Goal: Task Accomplishment & Management: Manage account settings

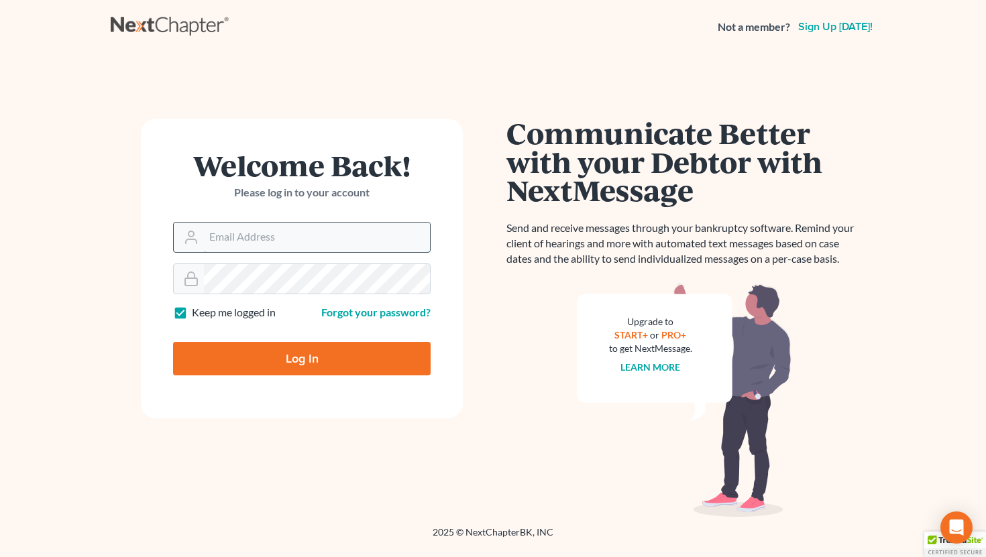
click at [284, 245] on input "Email Address" at bounding box center [317, 238] width 226 height 30
type input "[EMAIL_ADDRESS][DOMAIN_NAME]"
click at [302, 366] on input "Log In" at bounding box center [302, 359] width 258 height 34
type input "Thinking..."
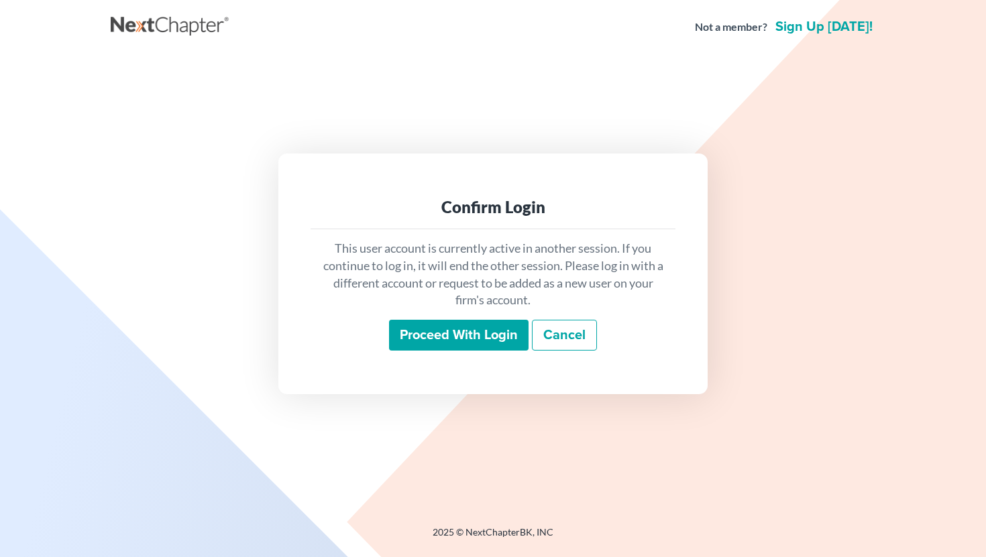
click at [464, 339] on input "Proceed with login" at bounding box center [459, 335] width 140 height 31
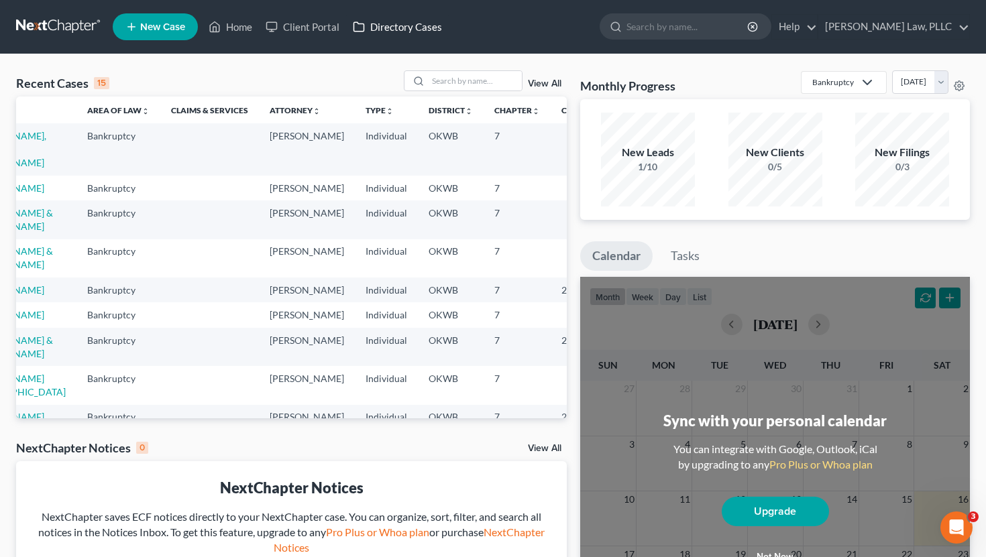
click at [390, 28] on link "Directory Cases" at bounding box center [397, 27] width 103 height 24
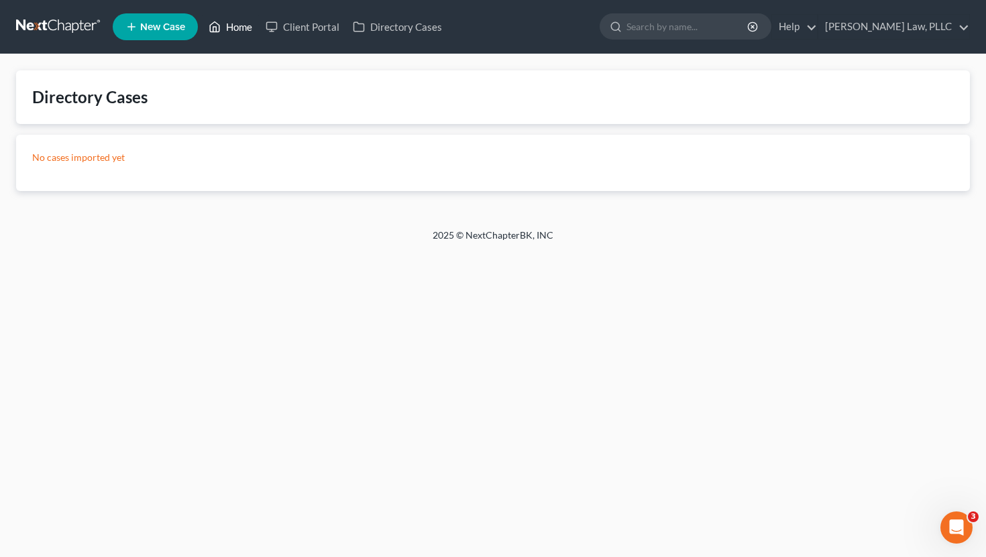
click at [242, 26] on link "Home" at bounding box center [230, 27] width 57 height 24
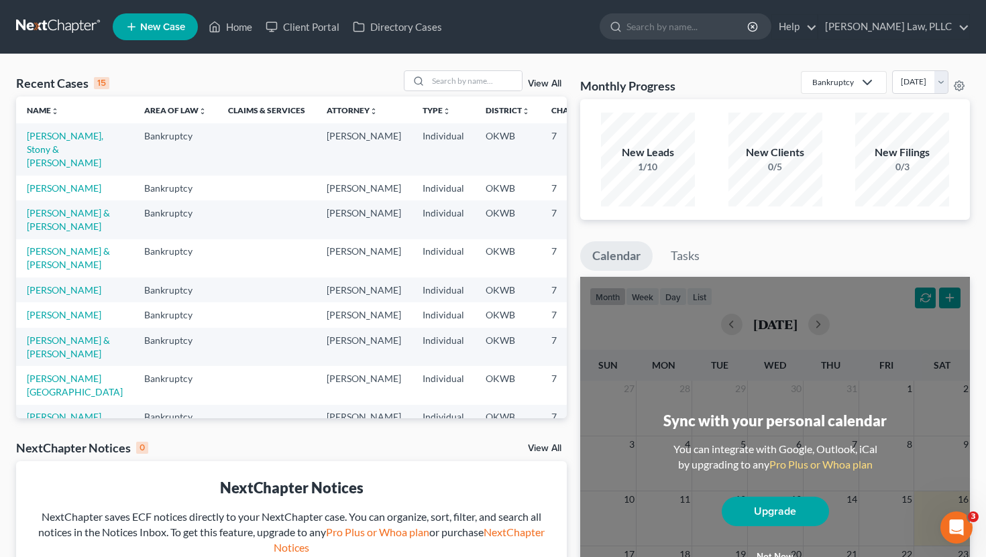
click at [538, 85] on link "View All" at bounding box center [545, 83] width 34 height 9
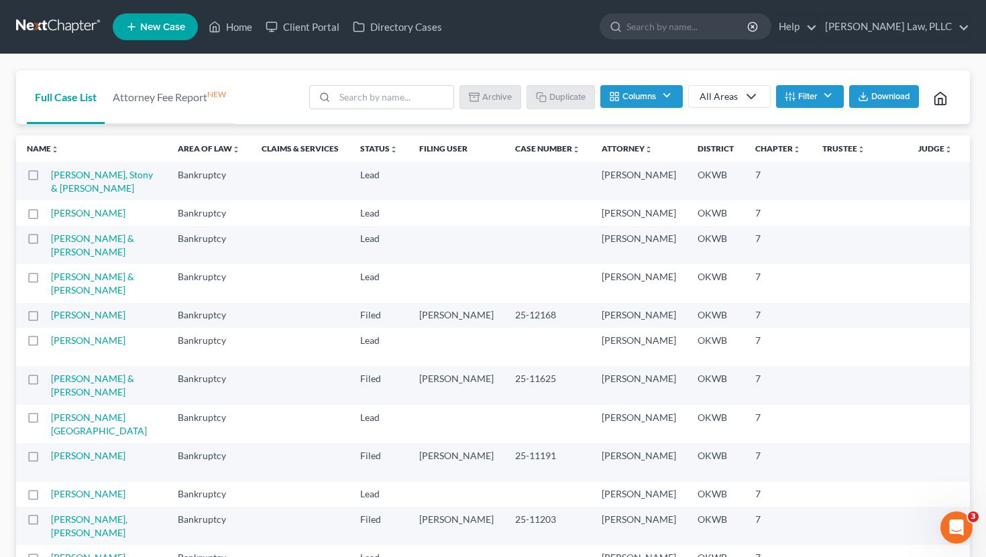
click at [830, 97] on button "Filter" at bounding box center [810, 96] width 68 height 23
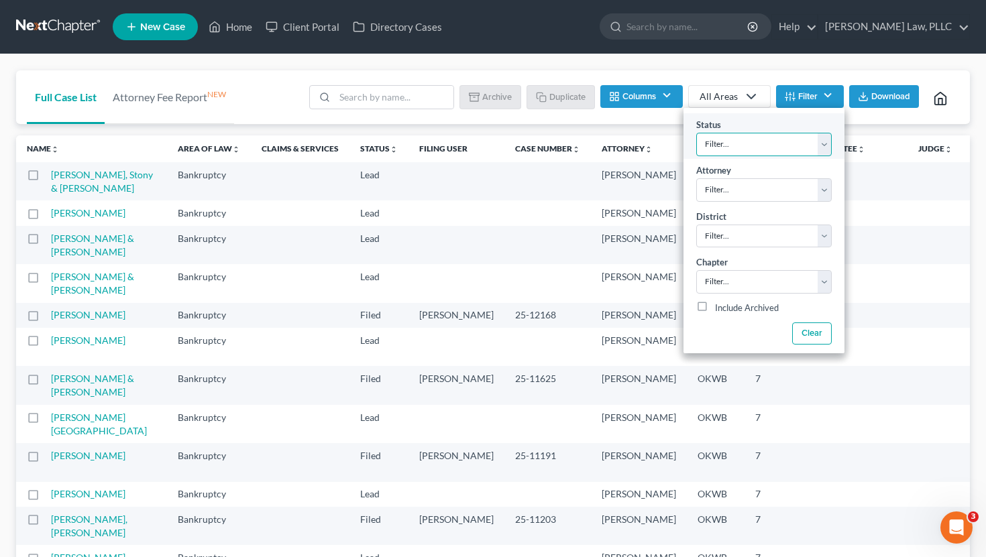
click at [811, 138] on select "Filter... Discharged Discharged & Reported Discharge Litigation Dismissal Notic…" at bounding box center [763, 144] width 135 height 23
select select "6"
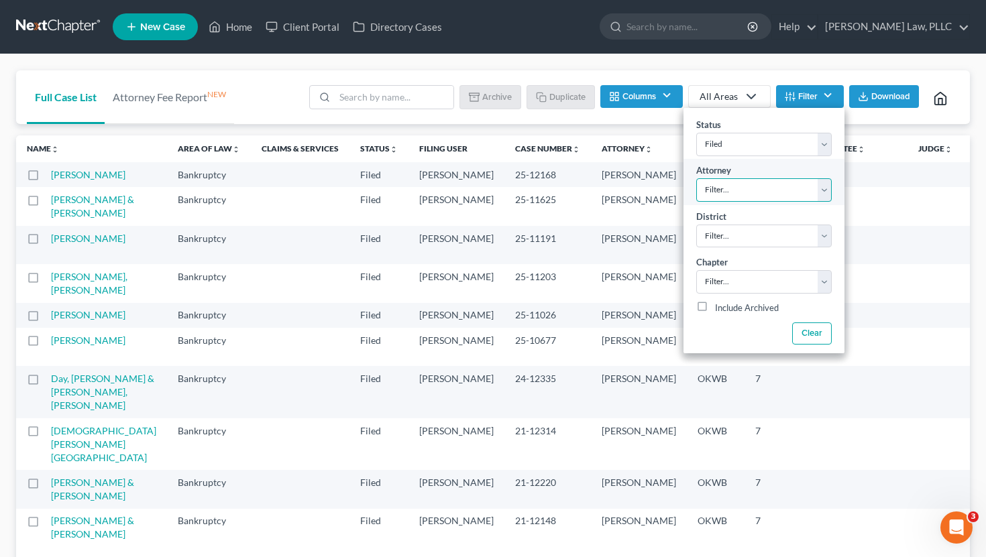
click at [765, 187] on select "Filter... Dakota Semrad" at bounding box center [763, 189] width 135 height 23
select select "0"
click at [574, 61] on div "Full Case List Attorney Fee Report NEW Batch Download Archive Un-archive Duplic…" at bounding box center [493, 469] width 986 height 830
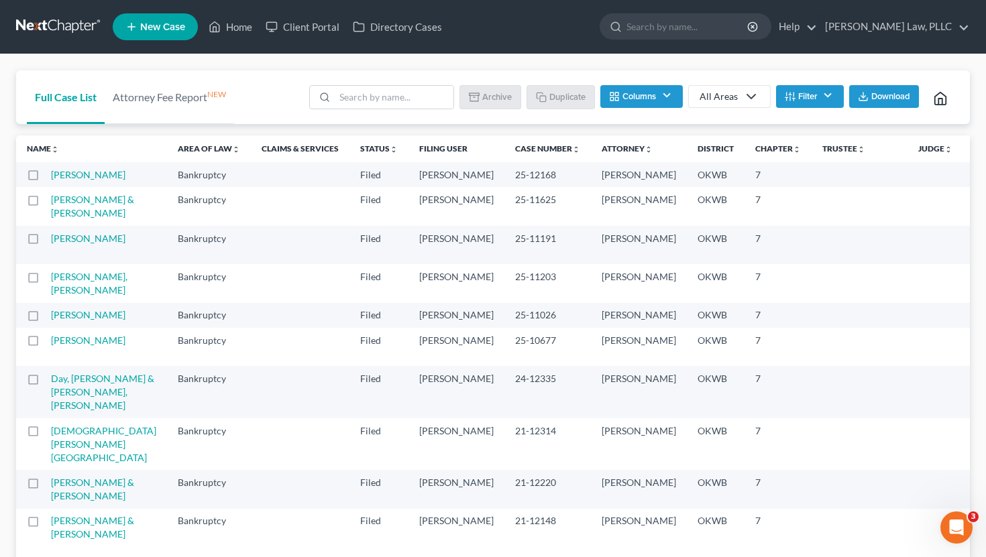
click at [963, 154] on th "Filing Date unfold_more expand_more expand_less" at bounding box center [1002, 148] width 78 height 27
click at [805, 101] on button "Filter" at bounding box center [810, 96] width 68 height 23
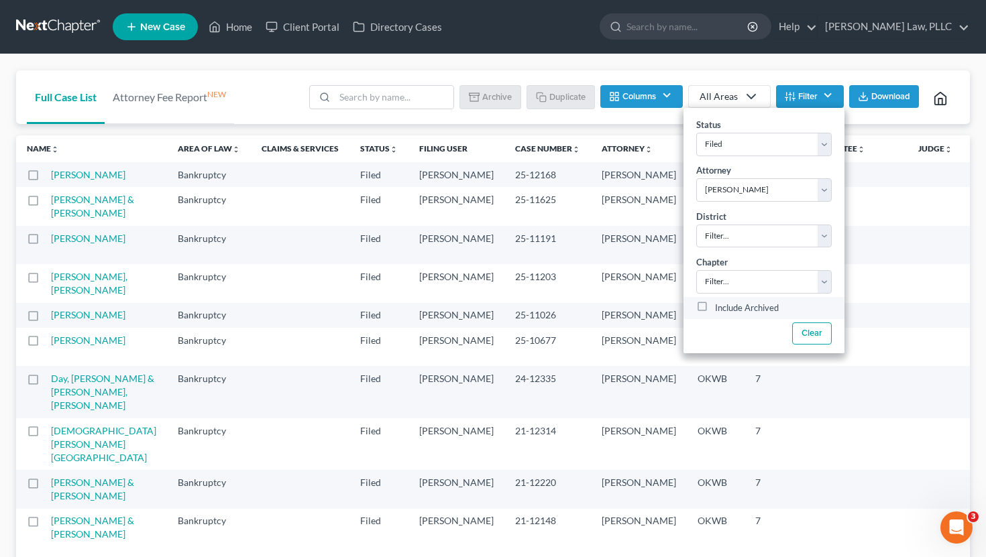
click at [715, 306] on label "Include Archived" at bounding box center [747, 309] width 64 height 16
click at [720, 306] on input "Include Archived" at bounding box center [724, 305] width 9 height 9
checkbox input "true"
click at [785, 149] on select "Filter... Discharged Discharged & Reported Discharge Litigation Dismissal Notic…" at bounding box center [763, 144] width 135 height 23
click at [587, 66] on div "Full Case List Attorney Fee Report NEW Batch Download Archive Un-archive Duplic…" at bounding box center [493, 469] width 986 height 830
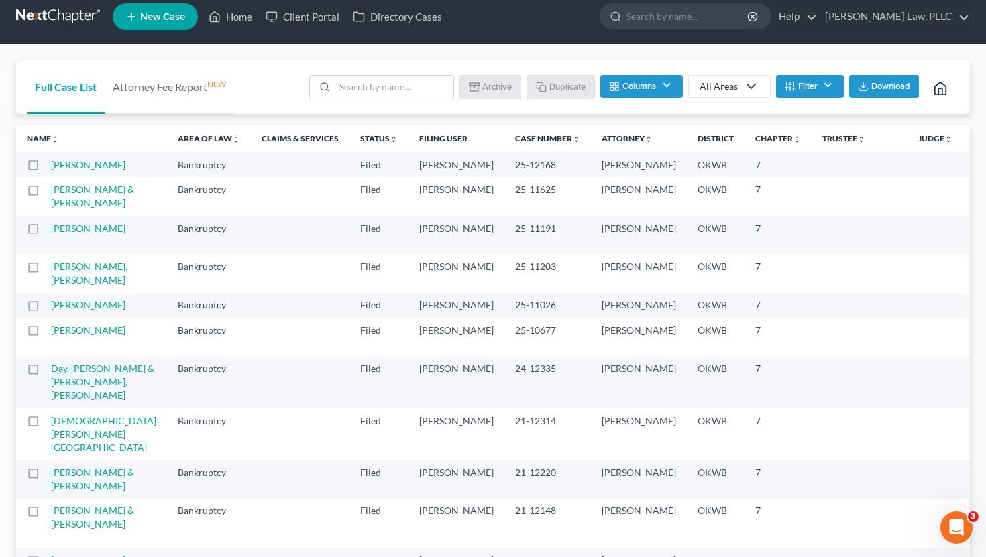
scroll to position [4, 0]
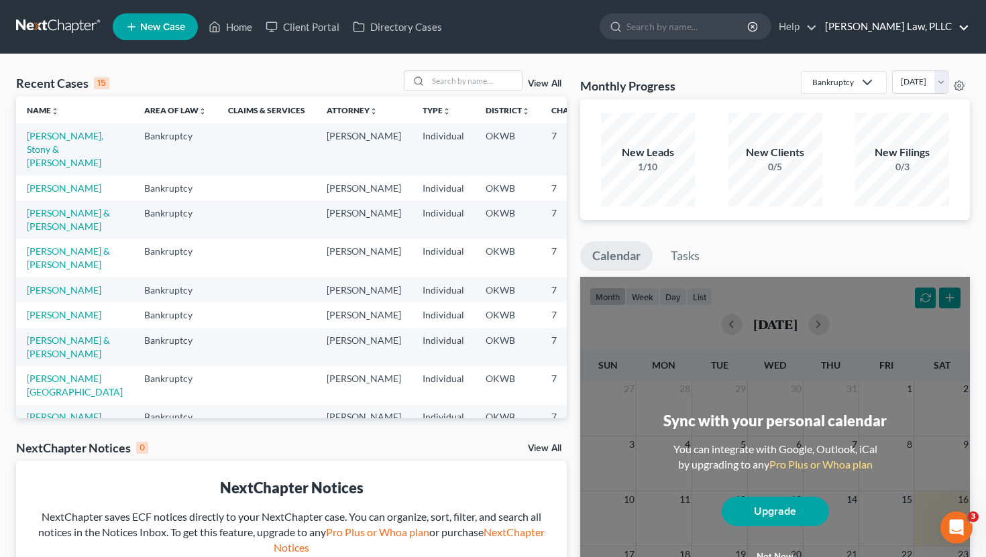
click at [896, 36] on link "[PERSON_NAME] Law, PLLC" at bounding box center [893, 27] width 151 height 24
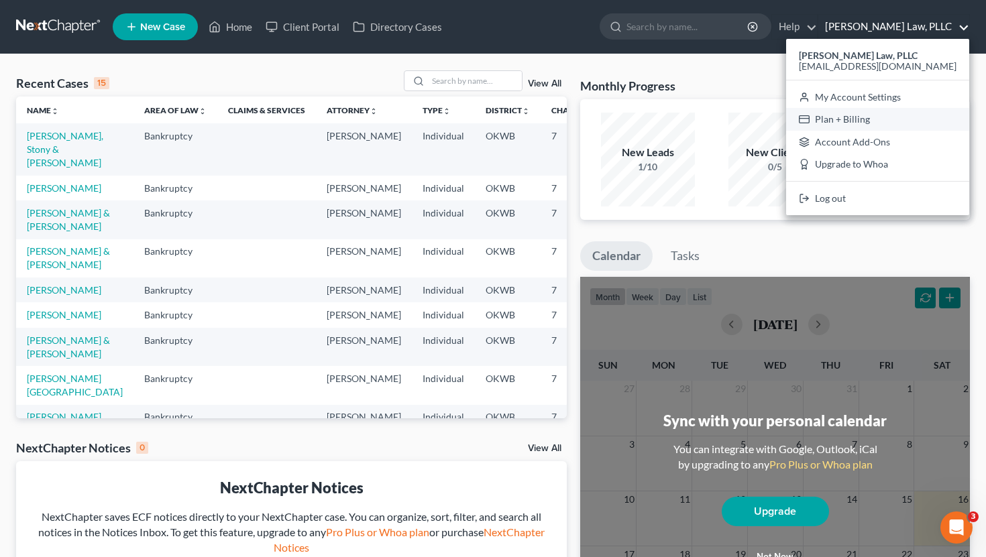
click at [887, 121] on link "Plan + Billing" at bounding box center [877, 119] width 183 height 23
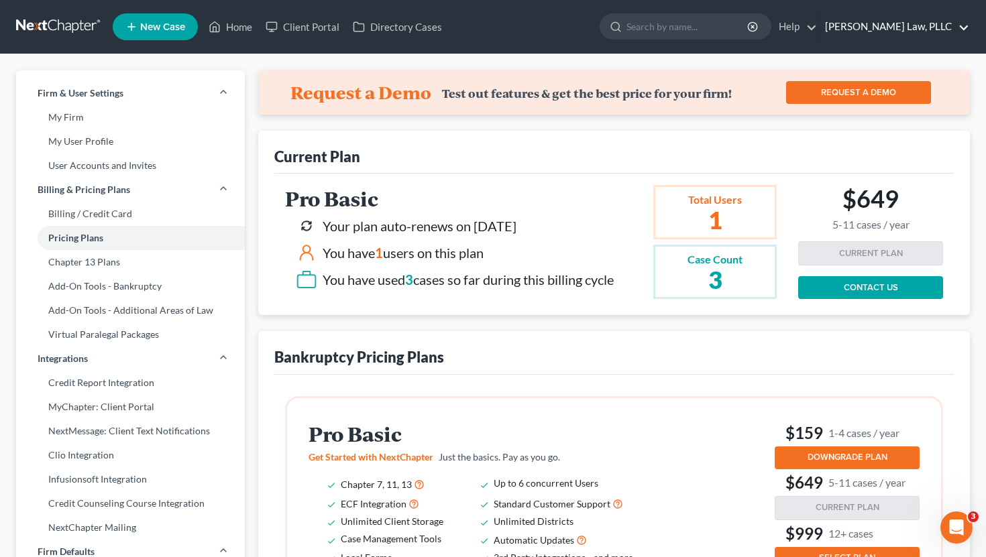
click at [918, 27] on link "[PERSON_NAME] Law, PLLC" at bounding box center [893, 27] width 151 height 24
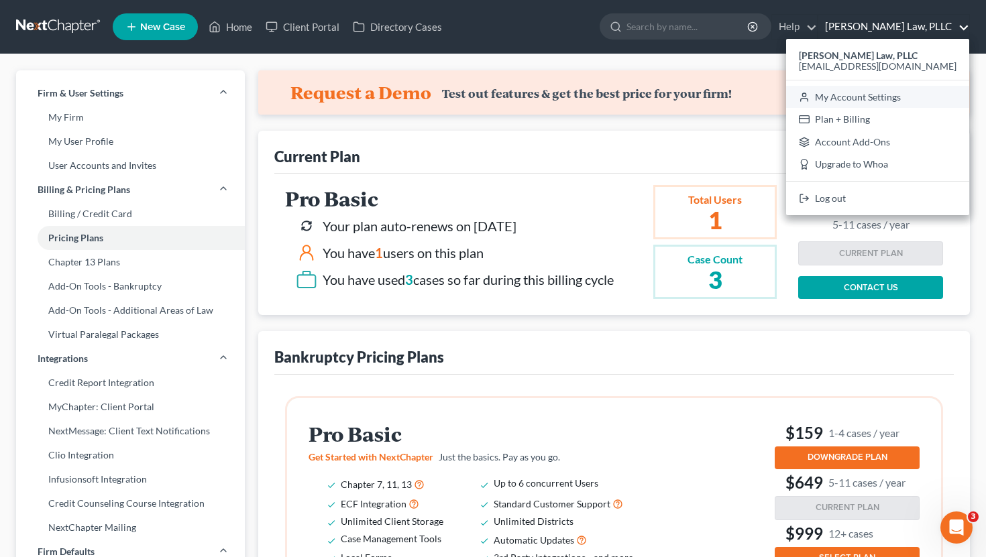
click at [901, 95] on link "My Account Settings" at bounding box center [877, 97] width 183 height 23
select select "23"
select select "37"
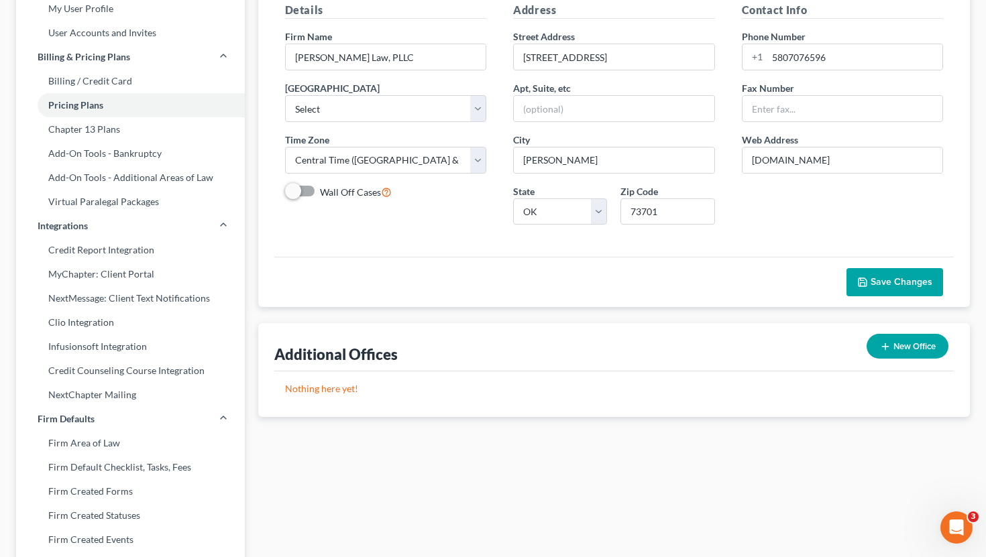
scroll to position [205, 0]
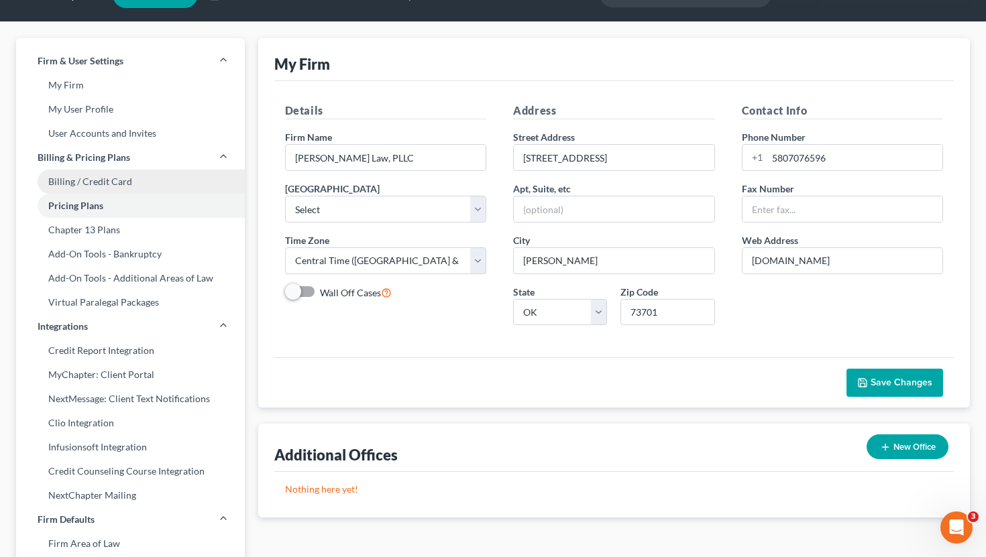
click at [154, 170] on link "Billing / Credit Card" at bounding box center [130, 182] width 229 height 24
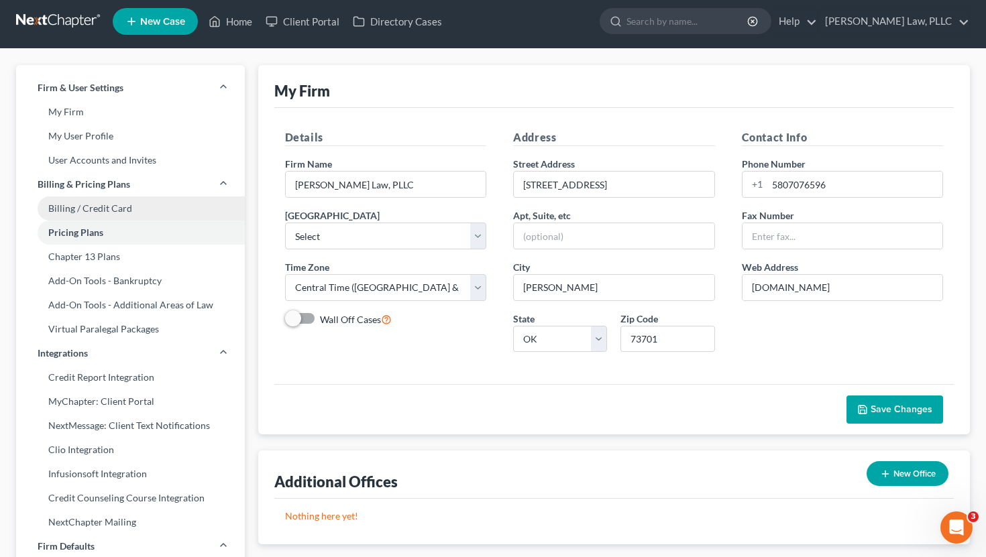
select select "37"
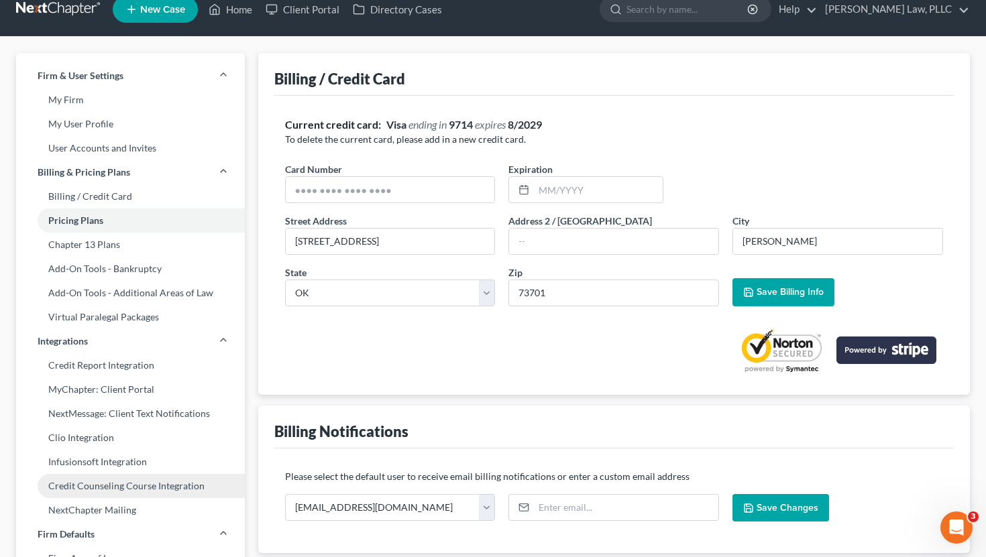
scroll to position [17, 0]
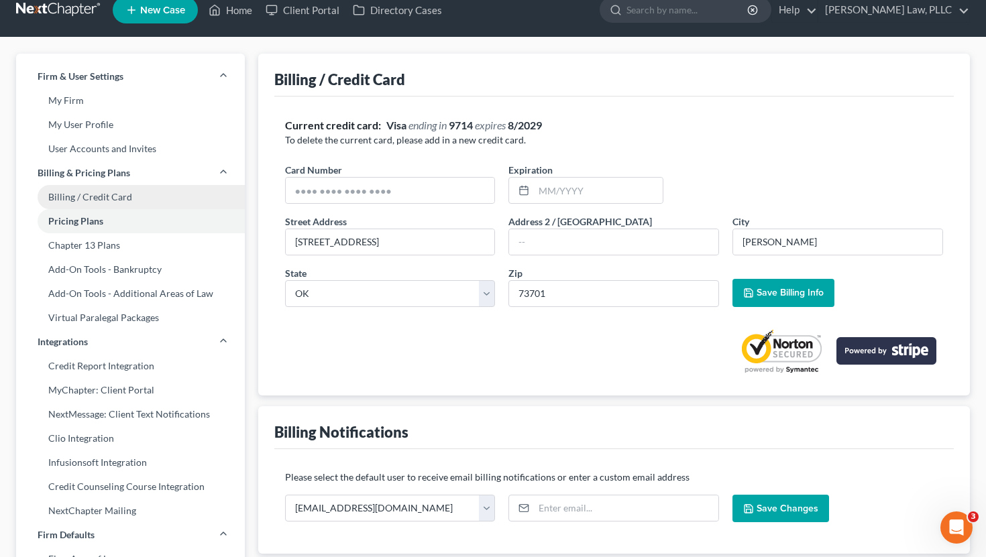
click at [105, 193] on link "Billing / Credit Card" at bounding box center [130, 197] width 229 height 24
click at [84, 199] on link "Billing / Credit Card" at bounding box center [130, 197] width 229 height 24
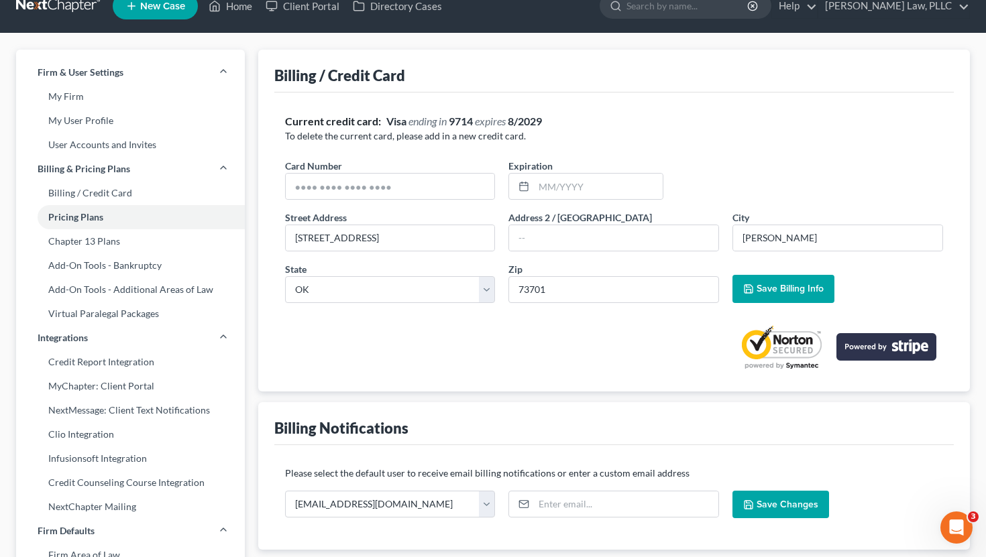
scroll to position [20, 0]
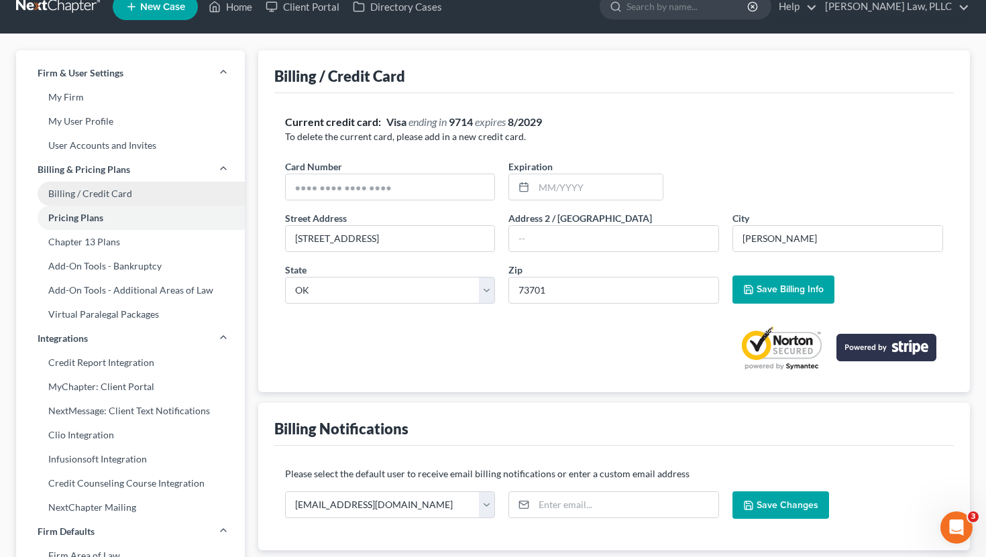
click at [117, 200] on link "Billing / Credit Card" at bounding box center [130, 194] width 229 height 24
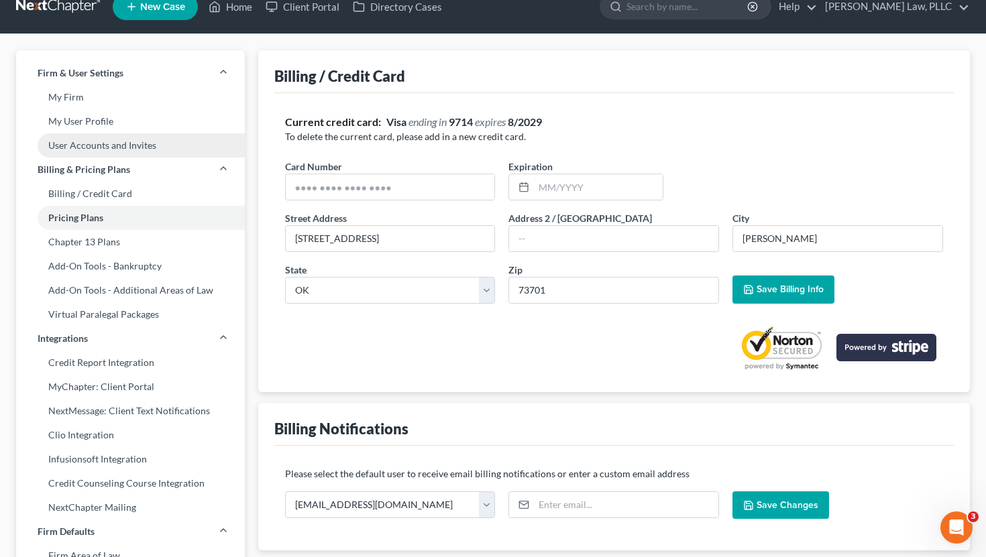
click at [119, 148] on link "User Accounts and Invites" at bounding box center [130, 145] width 229 height 24
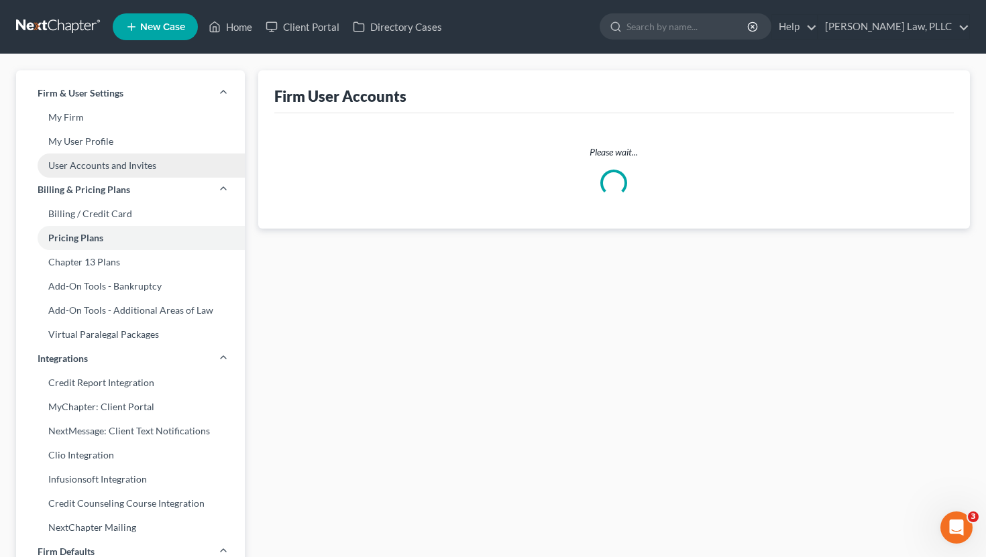
select select "0"
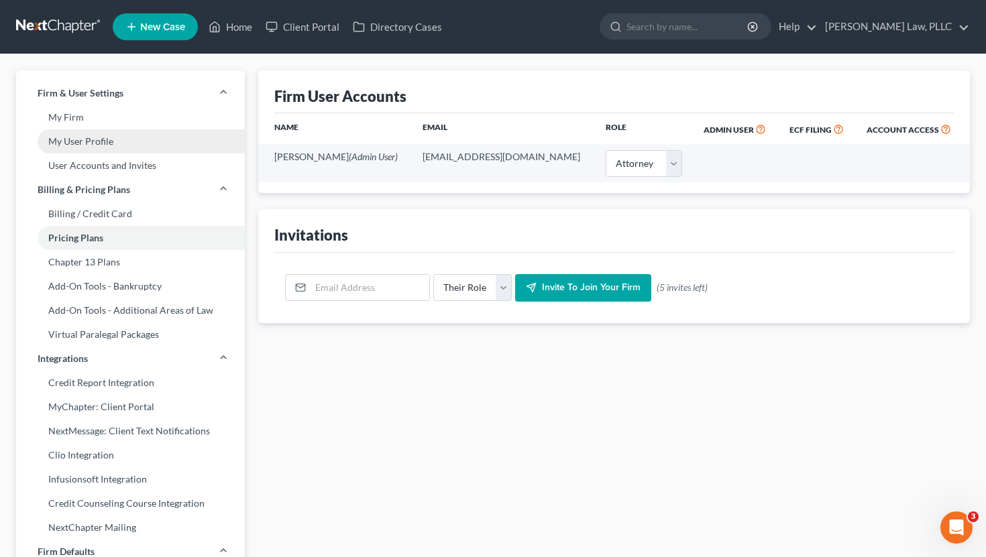
click at [103, 144] on link "My User Profile" at bounding box center [130, 141] width 229 height 24
select select "37"
select select "65"
select select "attorney"
select select "0"
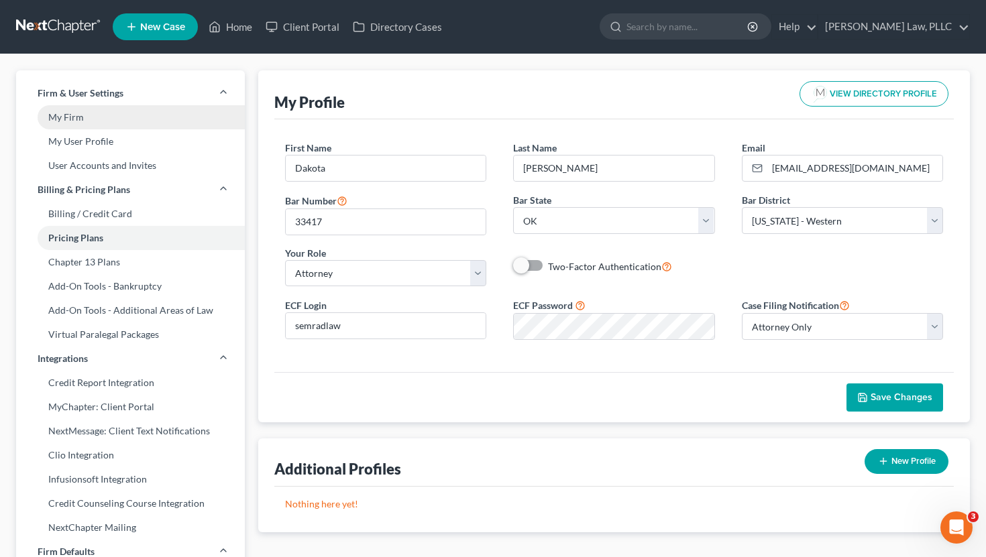
click at [72, 122] on link "My Firm" at bounding box center [130, 117] width 229 height 24
select select "65"
select select "23"
select select "37"
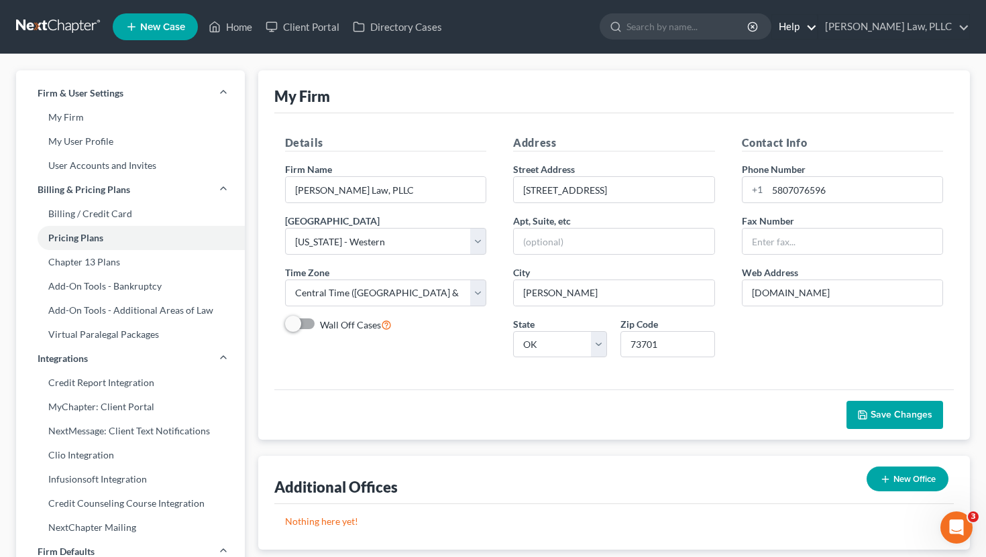
click at [817, 24] on link "Help" at bounding box center [794, 27] width 45 height 24
